Goal: Check status: Check status

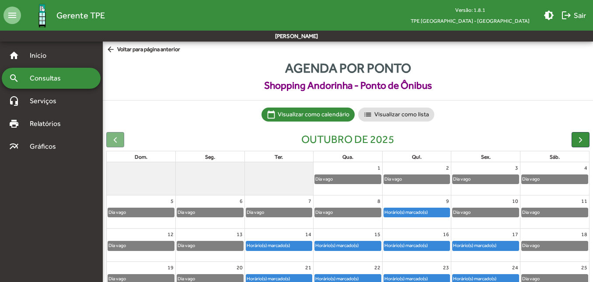
scroll to position [80, 0]
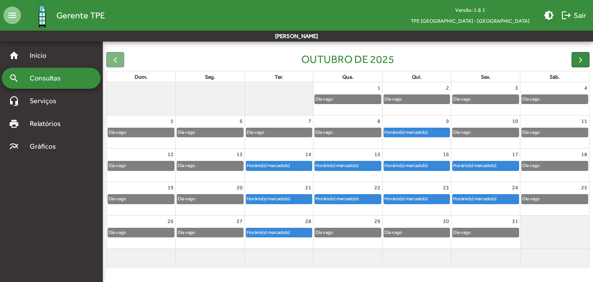
click at [409, 133] on div "Horário(s) marcado(s)" at bounding box center [406, 132] width 44 height 8
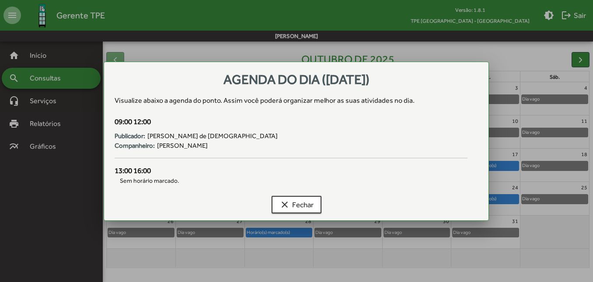
scroll to position [0, 0]
click at [306, 209] on span "clear Fechar" at bounding box center [296, 205] width 34 height 16
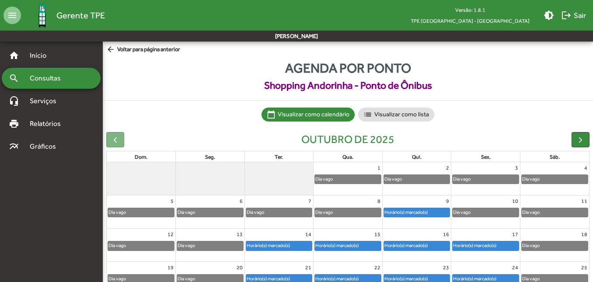
scroll to position [80, 0]
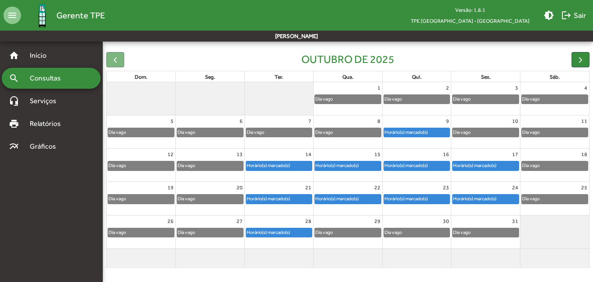
click at [420, 160] on div "Horário(s) marcado(s)" at bounding box center [416, 165] width 69 height 10
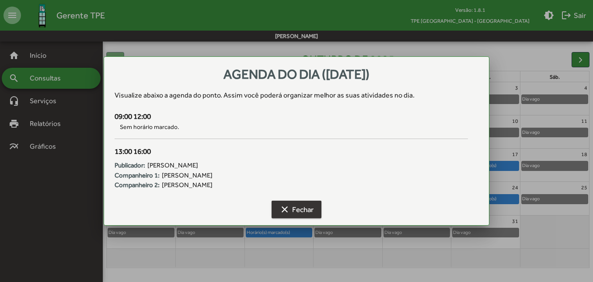
click at [310, 213] on span "clear Fechar" at bounding box center [296, 209] width 34 height 16
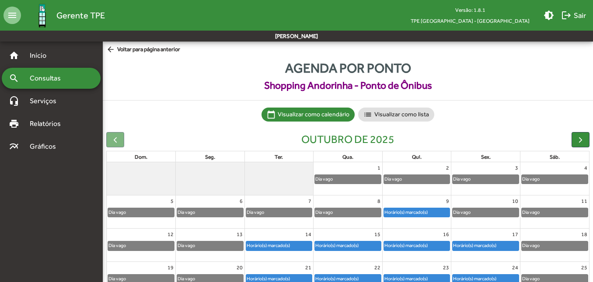
scroll to position [80, 0]
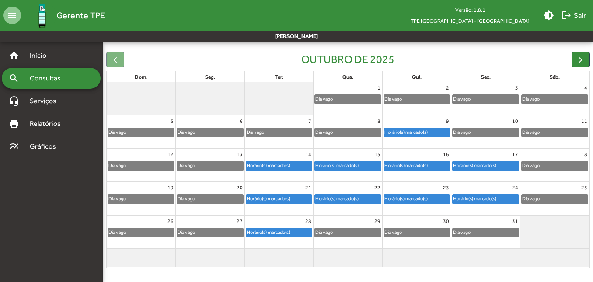
click at [407, 194] on link "Horário(s) marcado(s)" at bounding box center [416, 199] width 67 height 10
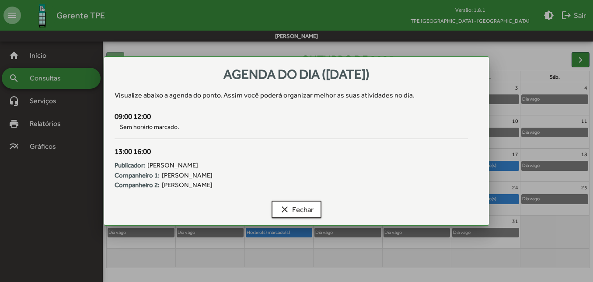
scroll to position [0, 0]
click at [305, 210] on span "clear Fechar" at bounding box center [296, 209] width 34 height 16
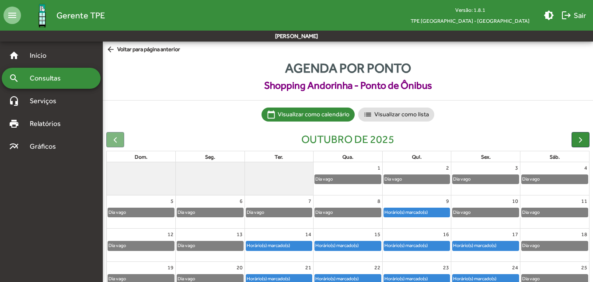
scroll to position [80, 0]
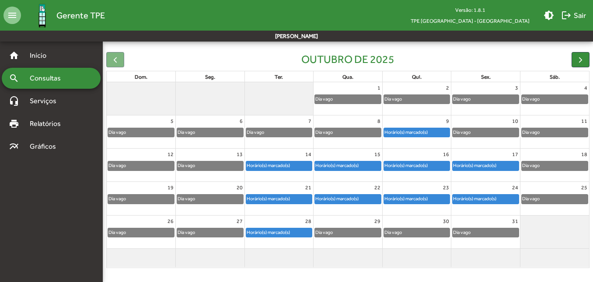
click at [484, 166] on div "Horário(s) marcado(s)" at bounding box center [474, 165] width 44 height 8
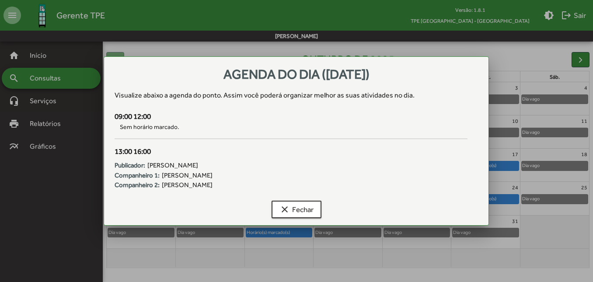
scroll to position [0, 0]
click at [317, 214] on button "clear Fechar" at bounding box center [296, 209] width 50 height 17
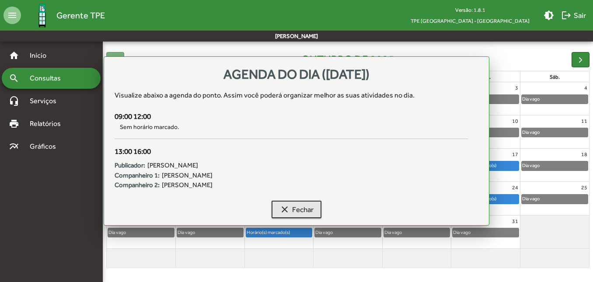
scroll to position [80, 0]
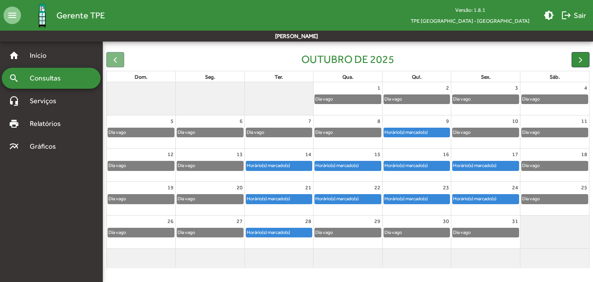
click at [467, 195] on div "Horário(s) marcado(s)" at bounding box center [474, 198] width 44 height 8
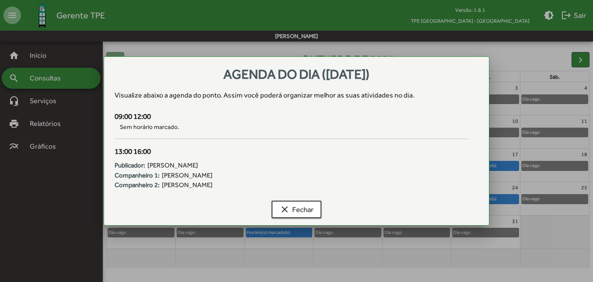
scroll to position [0, 0]
click at [286, 208] on mat-icon "clear" at bounding box center [284, 209] width 10 height 10
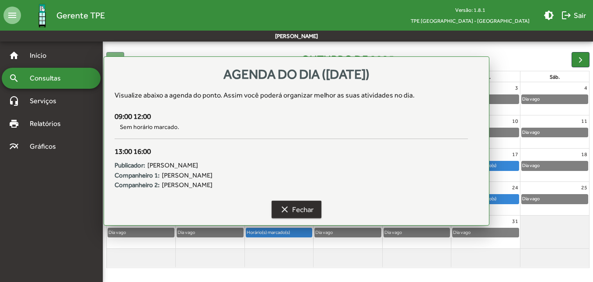
scroll to position [80, 0]
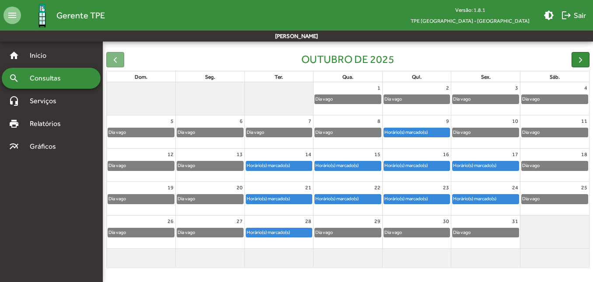
click at [419, 200] on div "Horário(s) marcado(s)" at bounding box center [406, 198] width 44 height 8
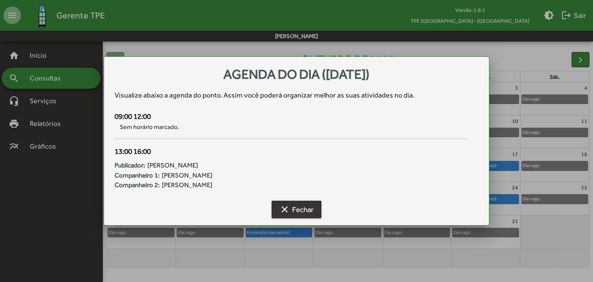
click at [309, 211] on span "clear Fechar" at bounding box center [296, 209] width 34 height 16
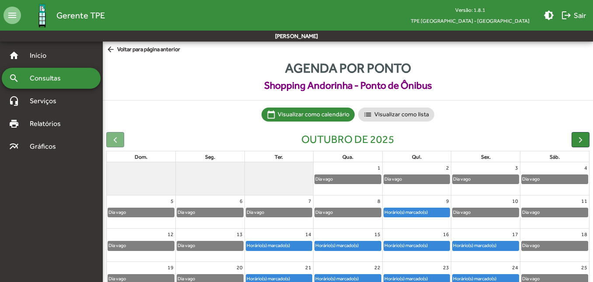
scroll to position [80, 0]
